Goal: Task Accomplishment & Management: Use online tool/utility

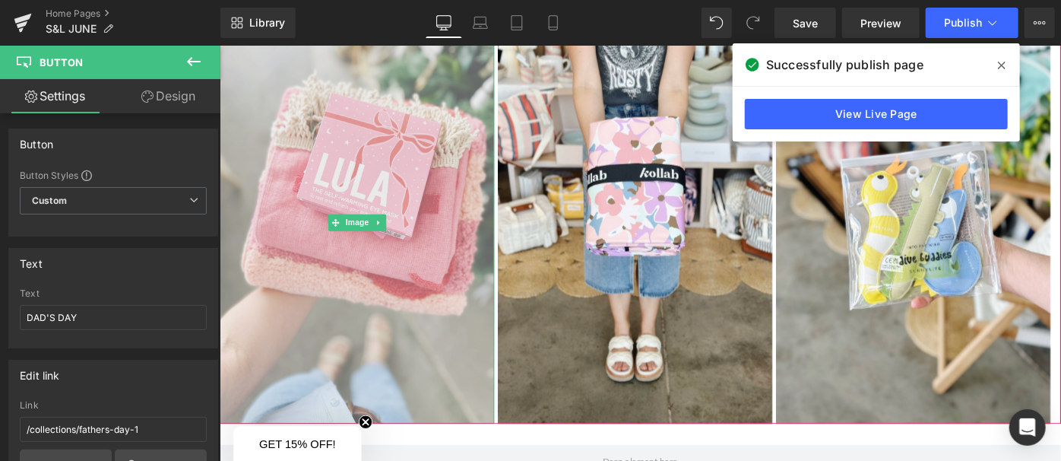
scroll to position [1232, 0]
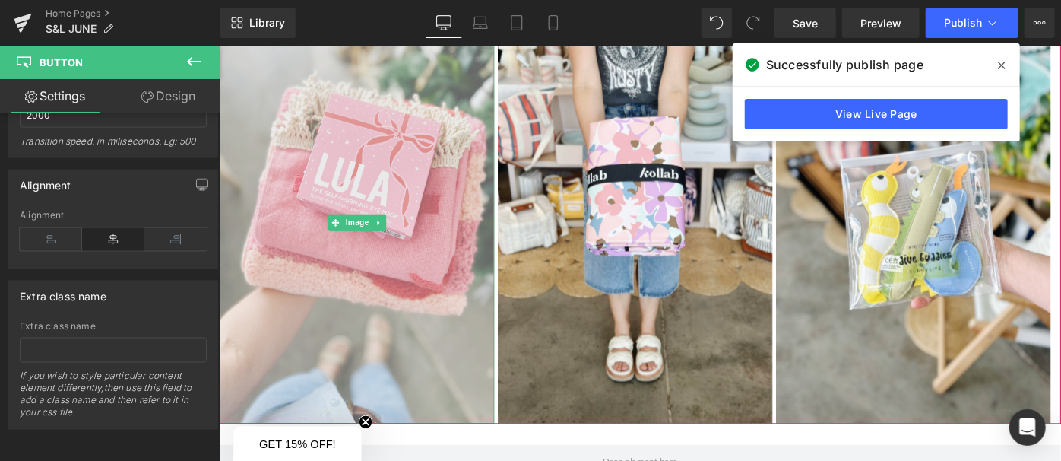
click at [320, 323] on img at bounding box center [369, 238] width 300 height 440
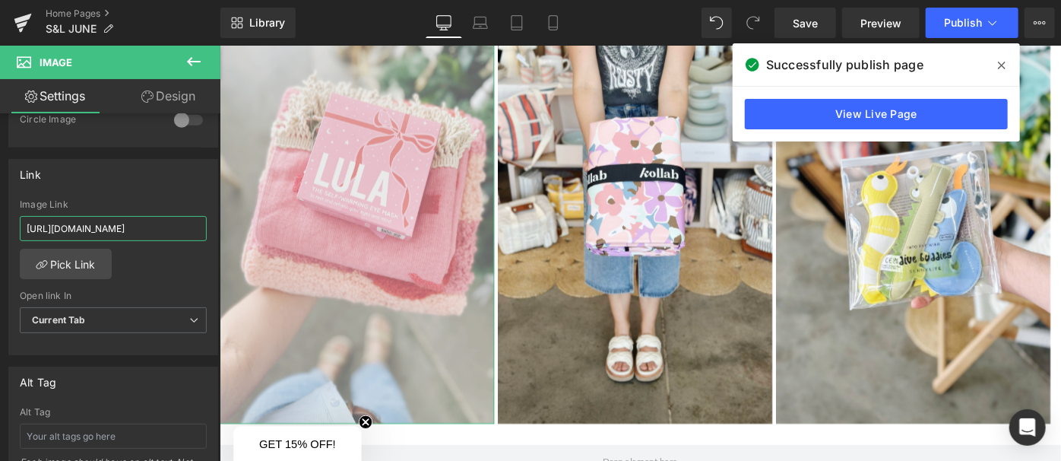
scroll to position [0, 68]
drag, startPoint x: 392, startPoint y: 273, endPoint x: 272, endPoint y: 233, distance: 125.7
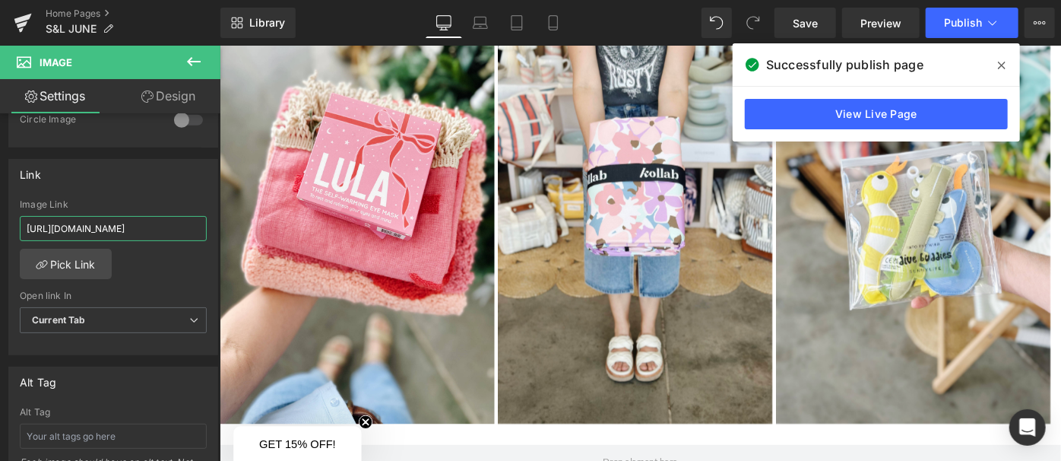
scroll to position [0, 0]
type input "[URL][DOMAIN_NAME]"
drag, startPoint x: 197, startPoint y: 223, endPoint x: 0, endPoint y: 223, distance: 196.9
click at [0, 223] on div "Link [URL][DOMAIN_NAME] Image Link [URL][DOMAIN_NAME] Pick Link Current Tab New…" at bounding box center [113, 252] width 227 height 208
paste input "[URL][DOMAIN_NAME]"
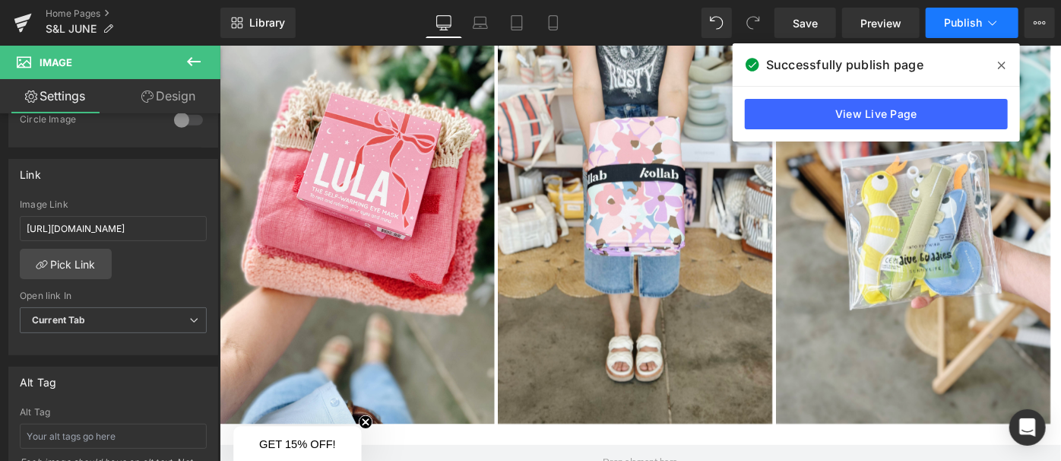
click at [942, 20] on button "Publish" at bounding box center [972, 23] width 93 height 30
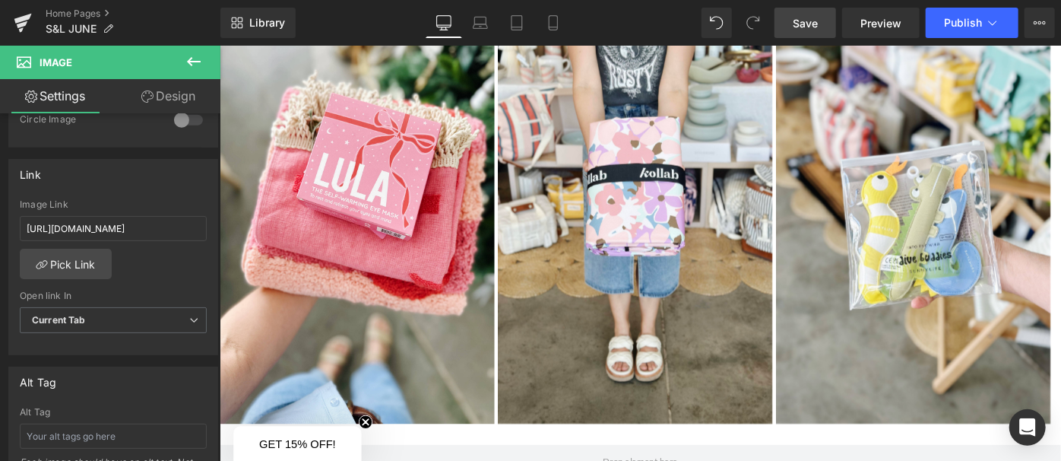
click at [815, 23] on span "Save" at bounding box center [805, 23] width 25 height 16
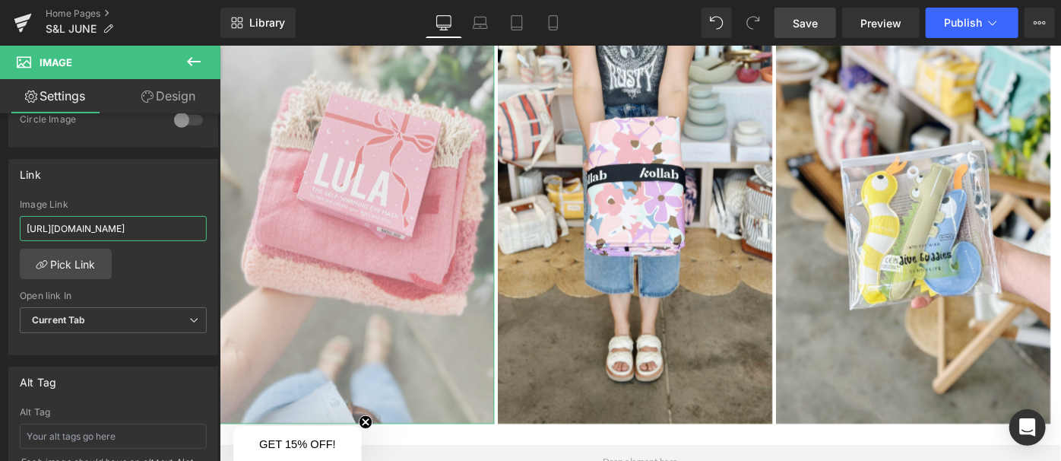
scroll to position [0, 48]
drag, startPoint x: 243, startPoint y: 265, endPoint x: 418, endPoint y: 211, distance: 183.0
paste input "search?q=kollab"
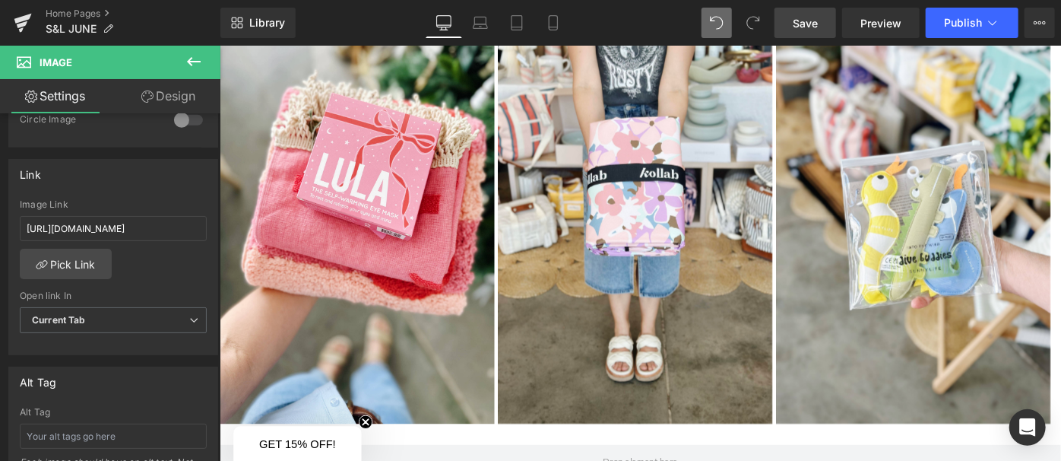
click at [718, 22] on icon at bounding box center [717, 23] width 14 height 14
type input "[URL][DOMAIN_NAME]"
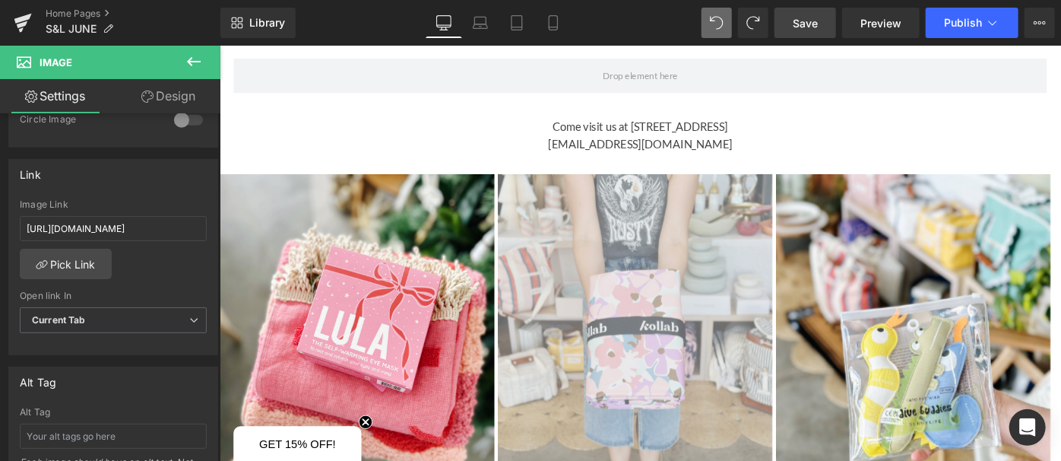
scroll to position [1073, 0]
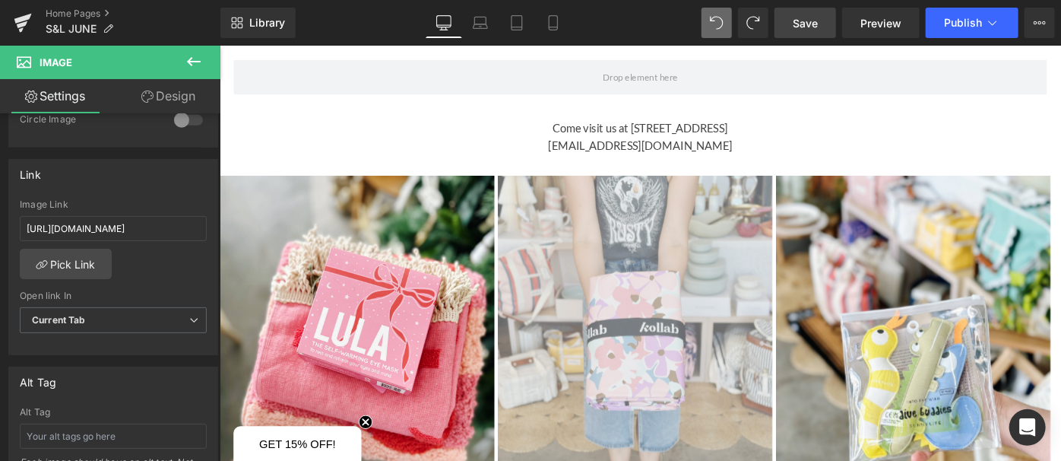
click at [585, 234] on img at bounding box center [673, 407] width 300 height 440
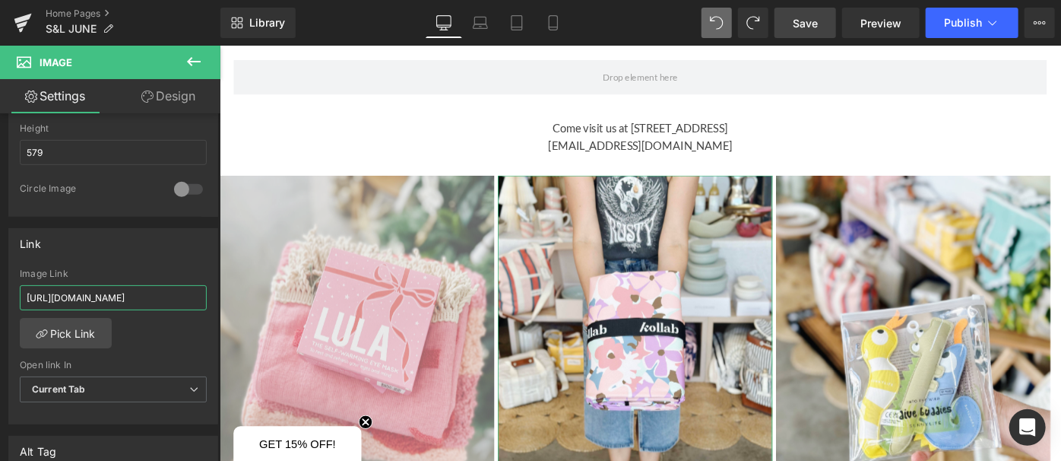
scroll to position [0, 70]
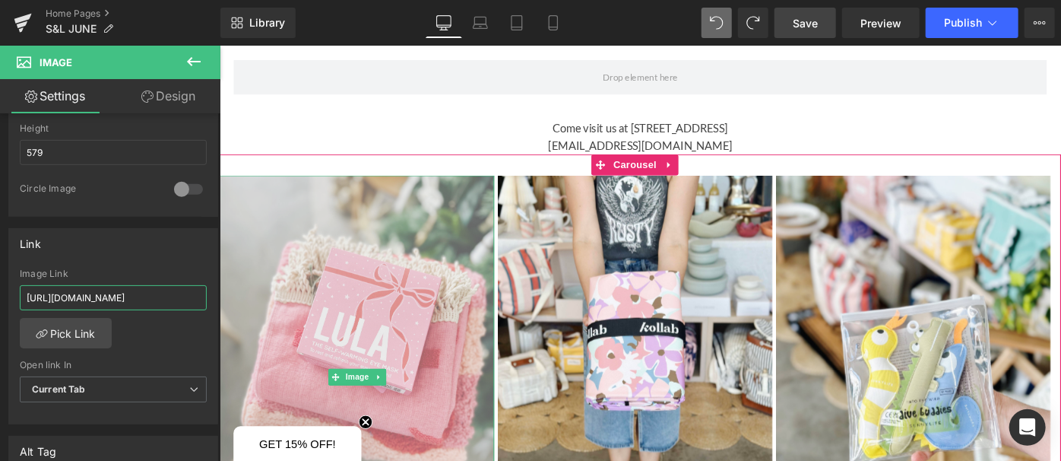
drag, startPoint x: 243, startPoint y: 335, endPoint x: 366, endPoint y: 328, distance: 123.4
paste input "search?q=kollab"
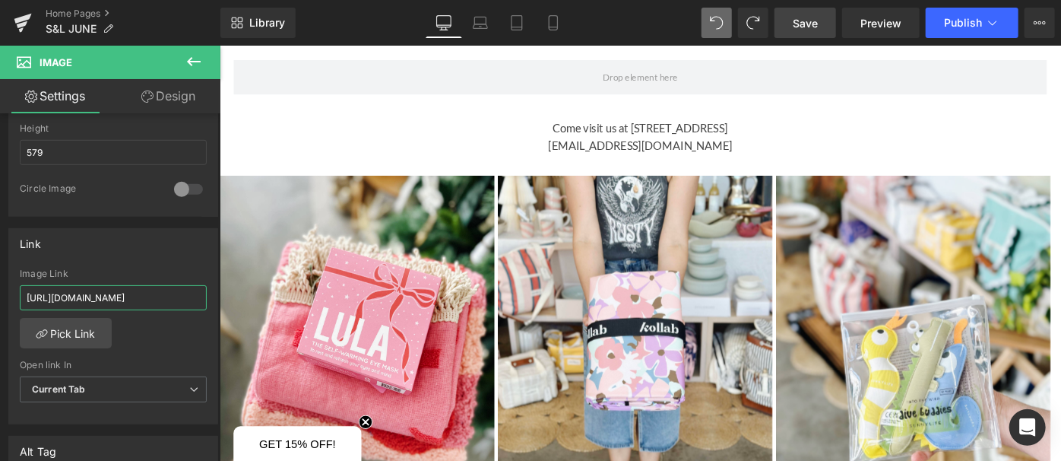
type input "[URL][DOMAIN_NAME]"
click at [807, 20] on span "Save" at bounding box center [805, 23] width 25 height 16
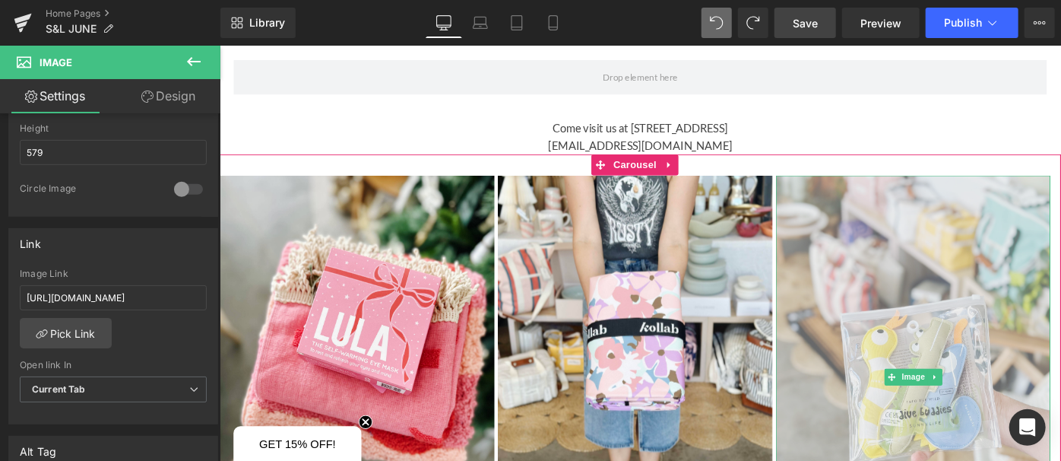
click at [912, 281] on img at bounding box center [977, 407] width 300 height 440
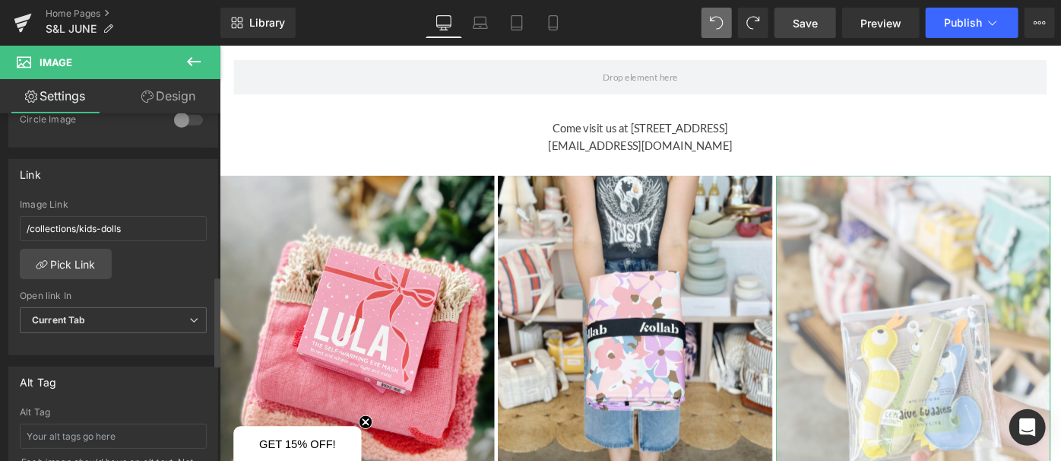
scroll to position [691, 0]
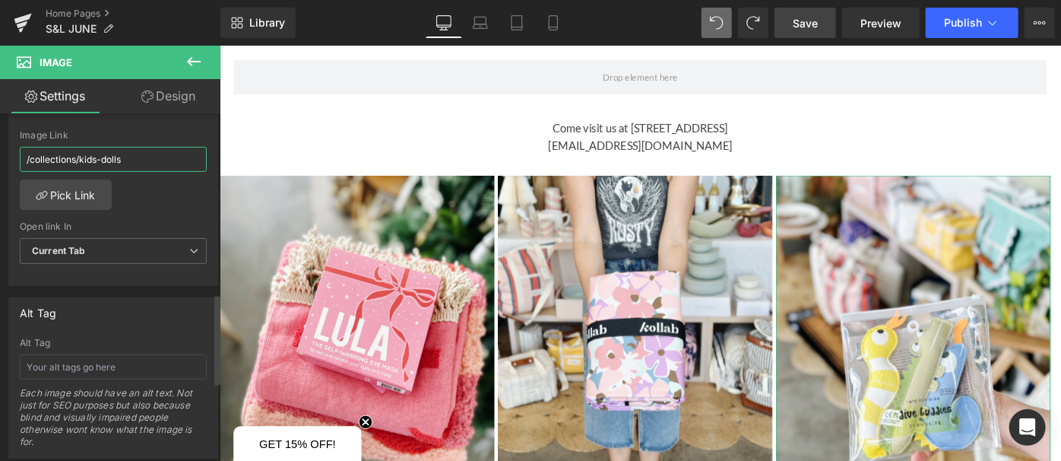
drag, startPoint x: 132, startPoint y: 154, endPoint x: 0, endPoint y: 153, distance: 132.3
click at [0, 153] on div "Link /collections/kids-dolls Image Link /collections/kids-dolls Pick Link Curre…" at bounding box center [113, 182] width 227 height 208
type input "[URL][DOMAIN_NAME]"
click at [979, 24] on span "Publish" at bounding box center [963, 23] width 38 height 12
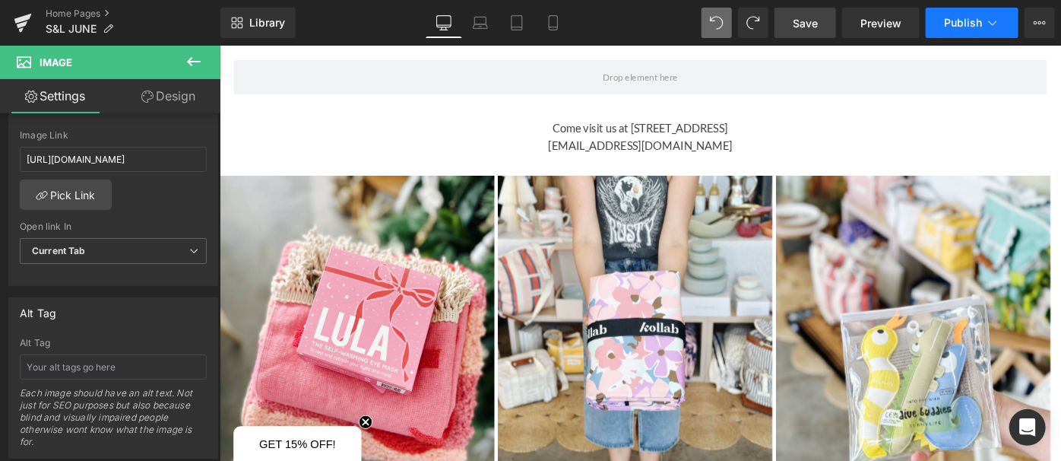
scroll to position [0, 0]
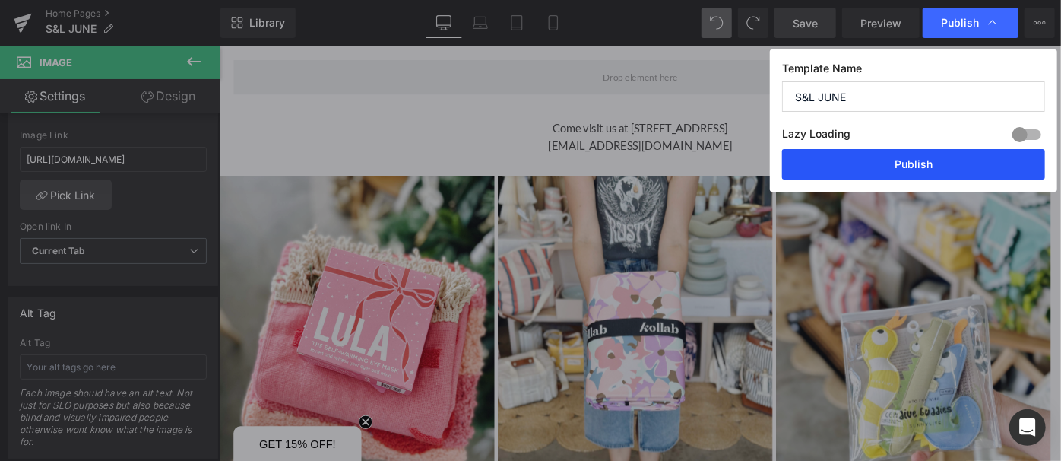
click at [915, 165] on button "Publish" at bounding box center [913, 164] width 263 height 30
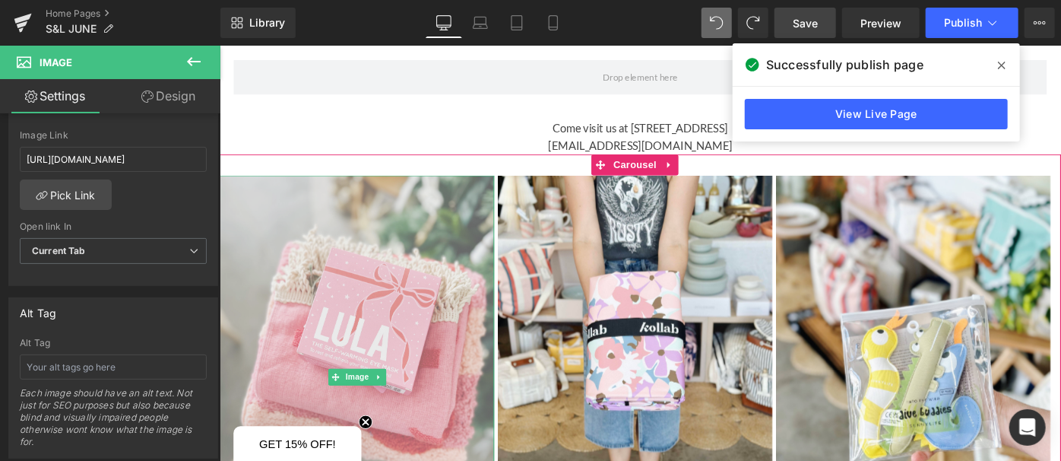
click at [370, 224] on img at bounding box center [369, 407] width 300 height 440
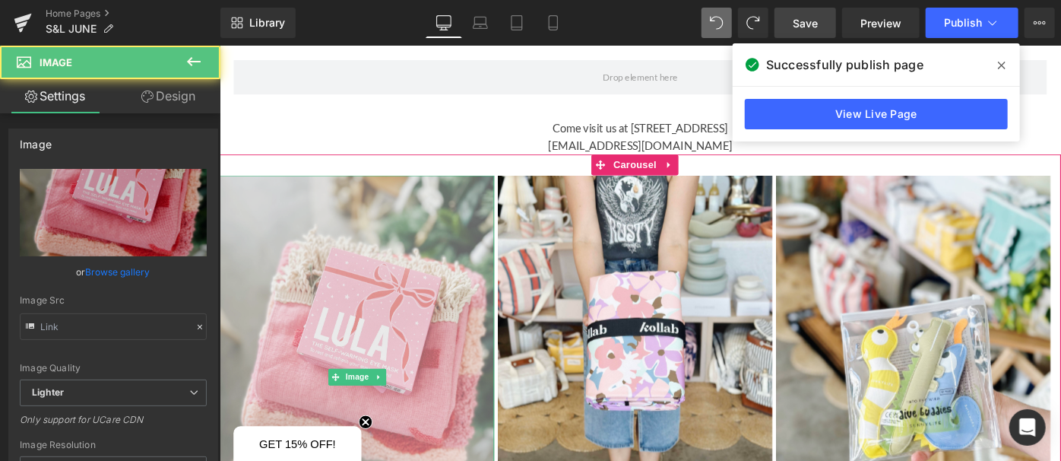
type input "[URL][DOMAIN_NAME]"
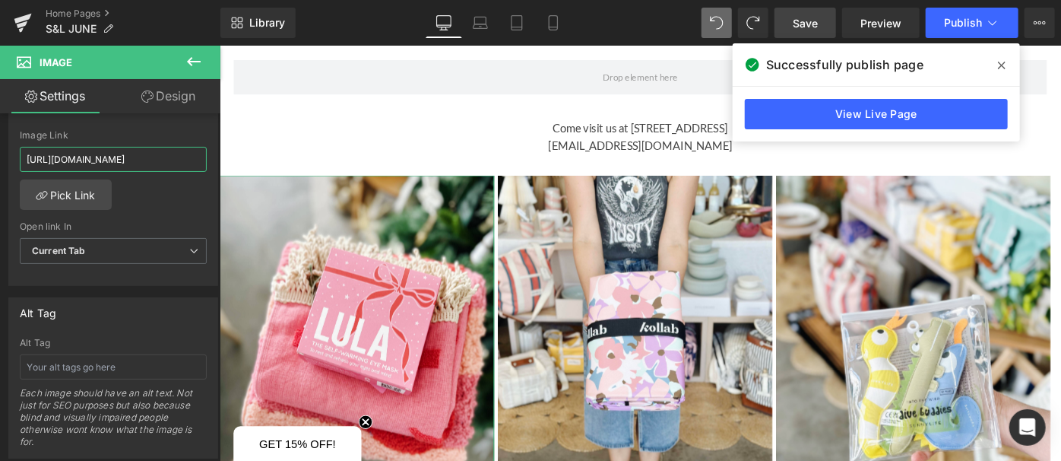
scroll to position [0, 68]
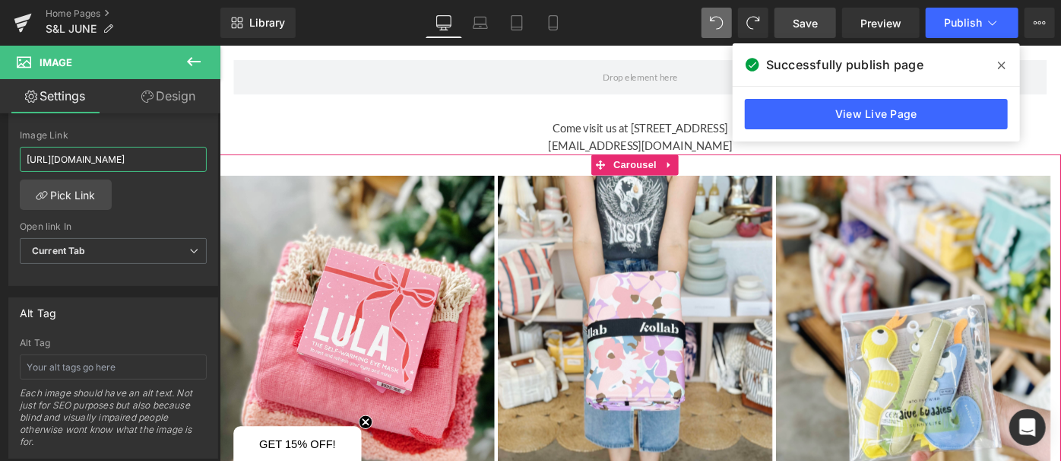
drag, startPoint x: 387, startPoint y: 200, endPoint x: 361, endPoint y: 168, distance: 41.1
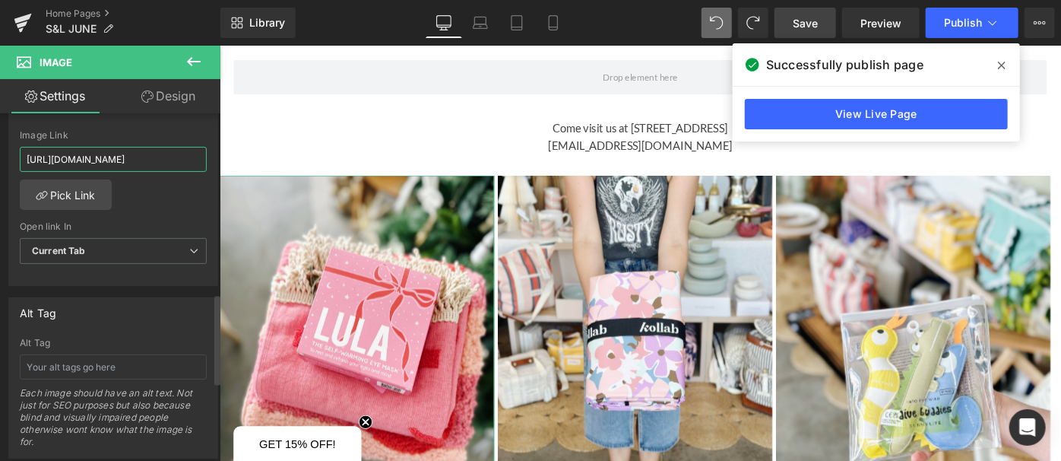
click at [195, 151] on input "[URL][DOMAIN_NAME]" at bounding box center [113, 159] width 187 height 25
drag, startPoint x: 197, startPoint y: 159, endPoint x: 0, endPoint y: 163, distance: 197.0
click at [0, 163] on div "Link [URL][DOMAIN_NAME] Image Link [URL][DOMAIN_NAME] Pick Link Current Tab New…" at bounding box center [113, 182] width 227 height 208
click at [30, 155] on input "[URL][DOMAIN_NAME]" at bounding box center [113, 159] width 187 height 25
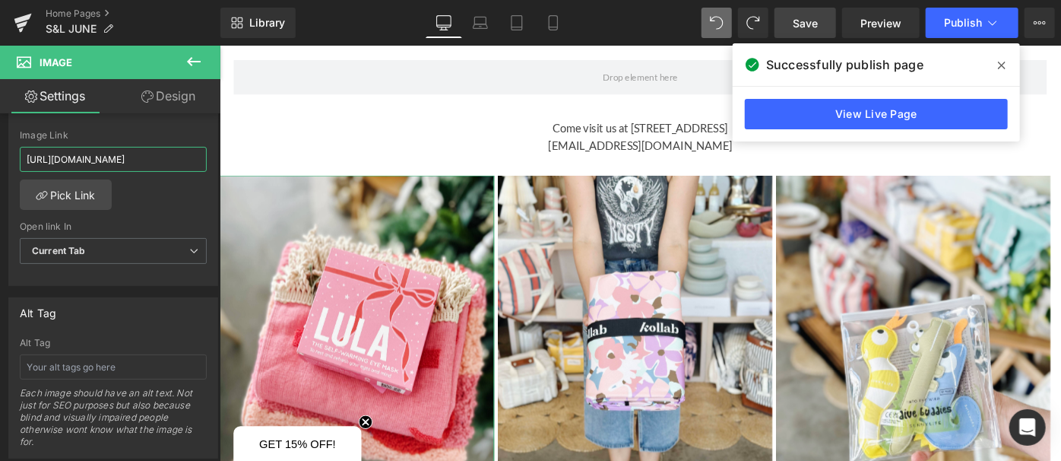
scroll to position [0, 68]
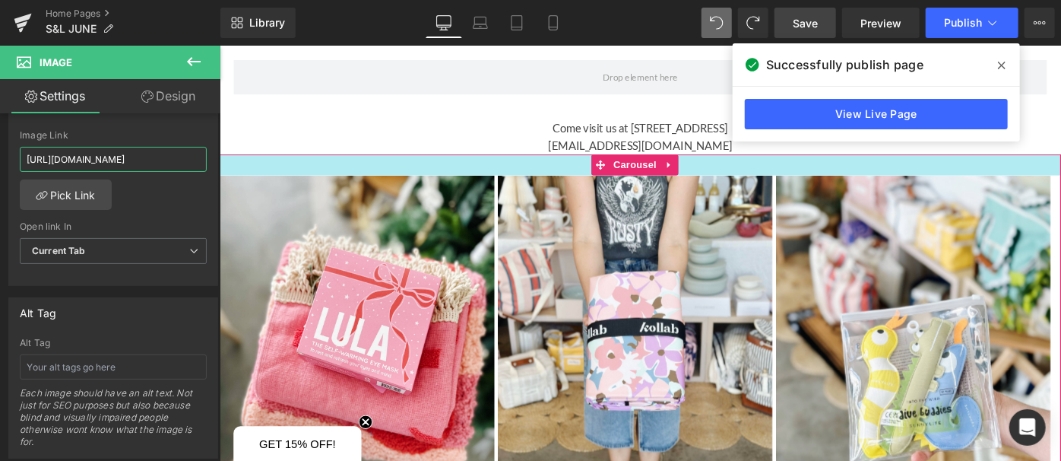
drag, startPoint x: 242, startPoint y: 195, endPoint x: 363, endPoint y: 165, distance: 125.4
paste input "candle"
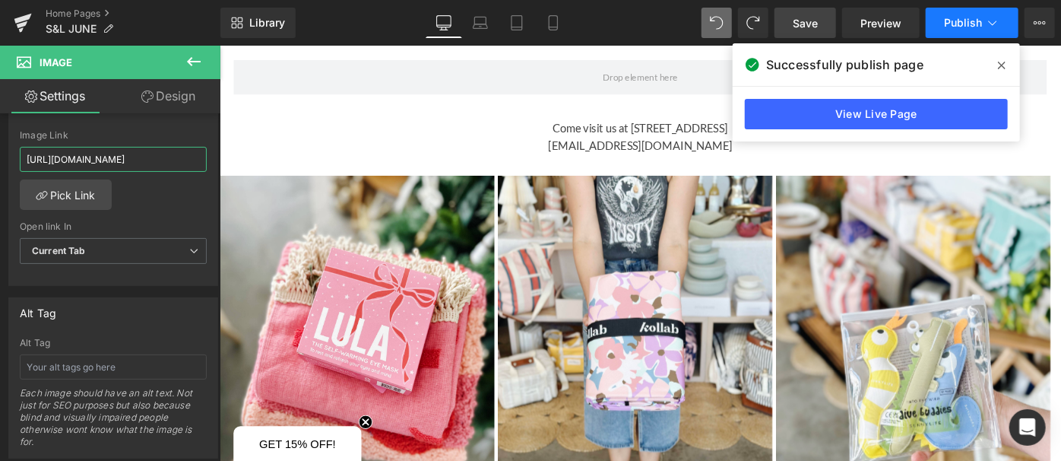
type input "[URL][DOMAIN_NAME]"
click at [982, 21] on button "Publish" at bounding box center [972, 23] width 93 height 30
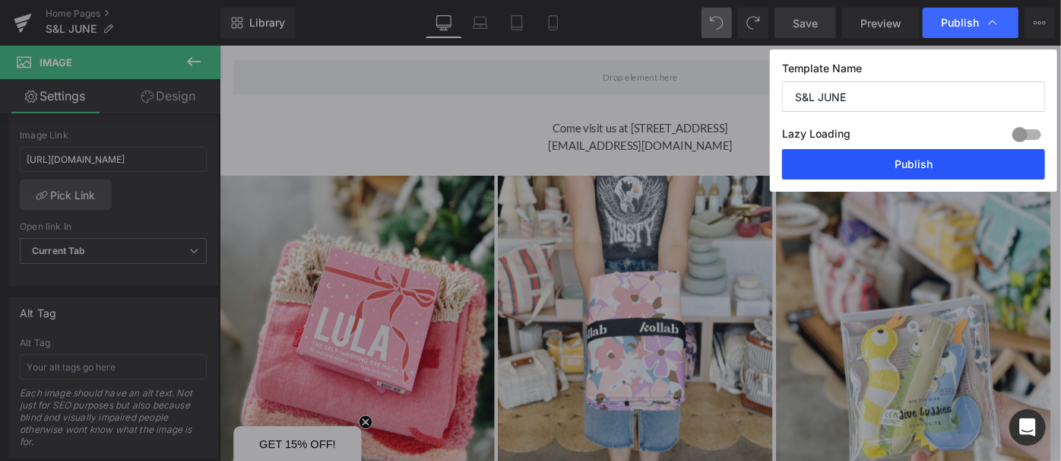
click at [939, 161] on button "Publish" at bounding box center [913, 164] width 263 height 30
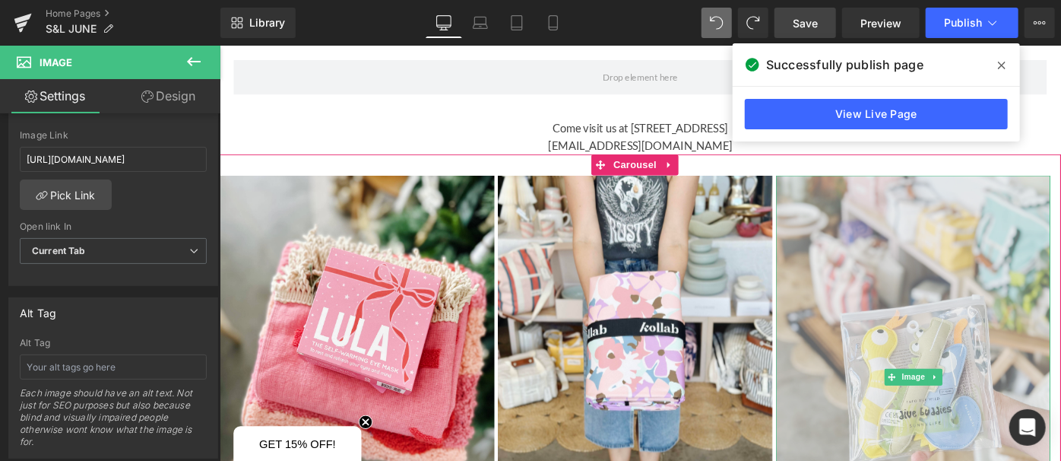
click at [976, 277] on img at bounding box center [977, 407] width 300 height 440
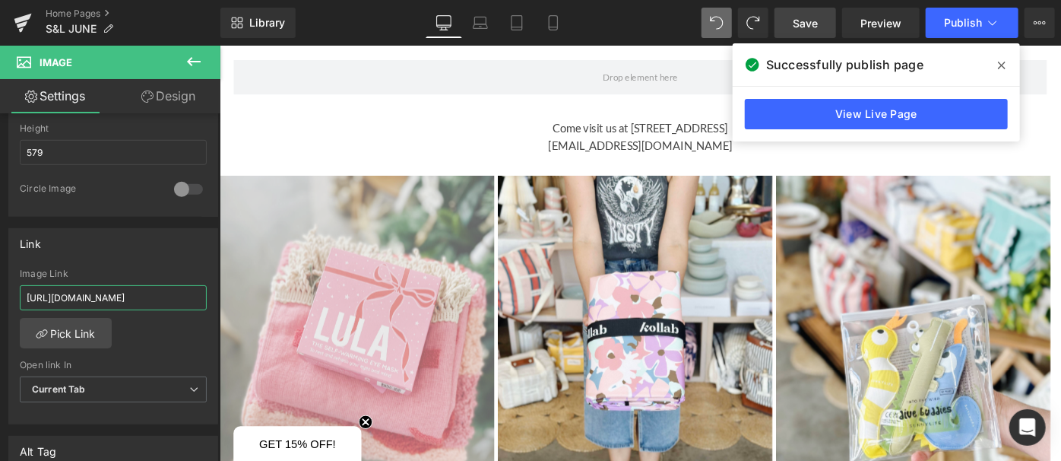
scroll to position [0, 48]
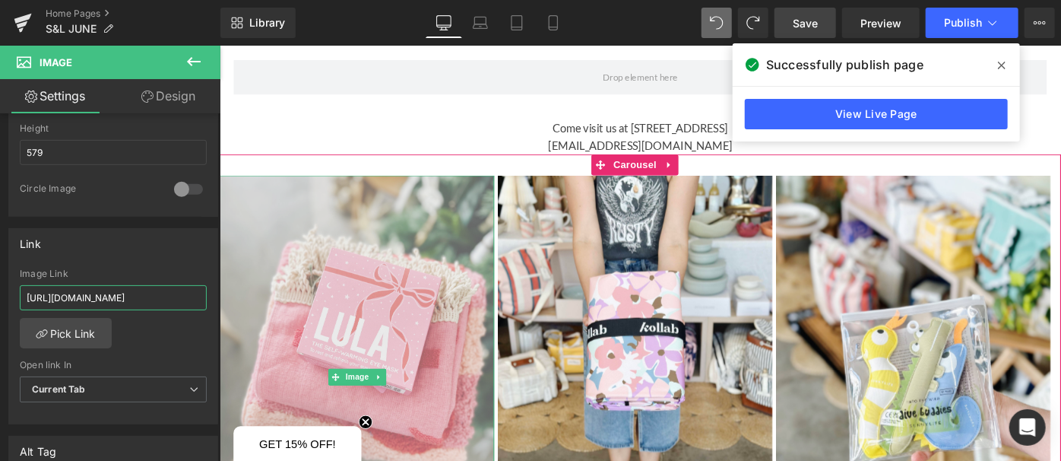
drag, startPoint x: 379, startPoint y: 344, endPoint x: 378, endPoint y: 322, distance: 21.3
click at [353, 265] on img at bounding box center [369, 407] width 300 height 440
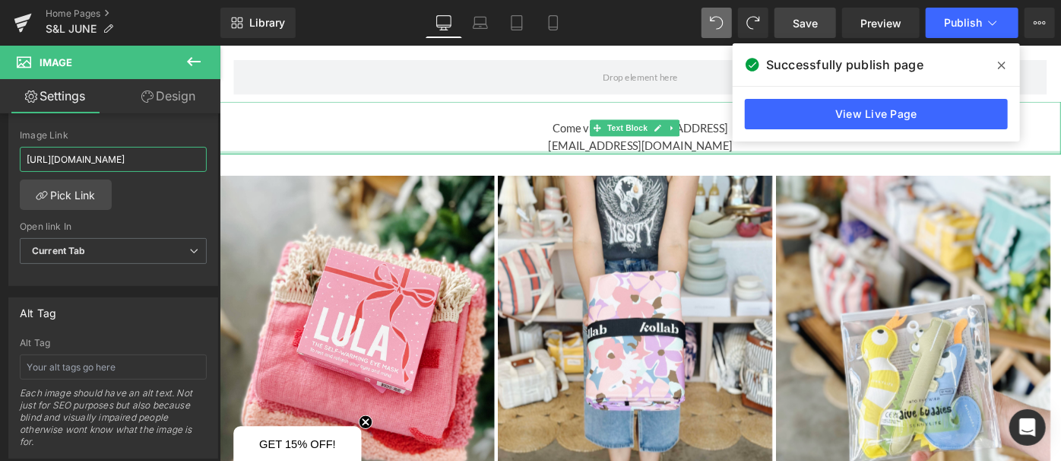
drag, startPoint x: 371, startPoint y: 193, endPoint x: 376, endPoint y: 160, distance: 33.8
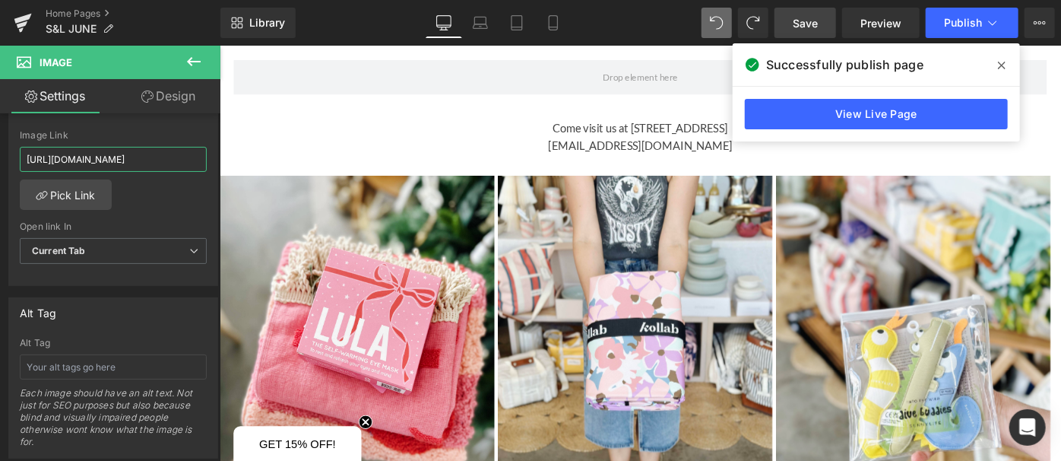
scroll to position [0, 0]
